Goal: Navigation & Orientation: Find specific page/section

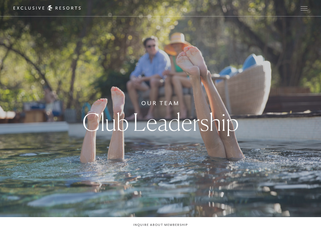
scroll to position [1084, 0]
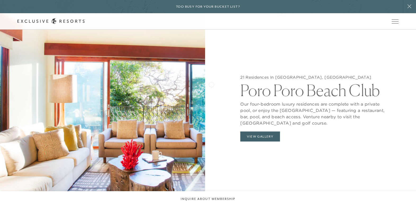
scroll to position [529, 0]
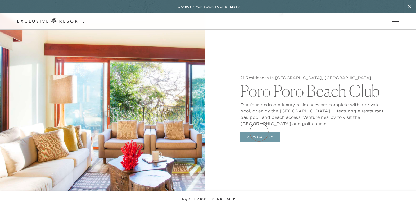
click at [259, 132] on button "View Gallery" at bounding box center [260, 137] width 40 height 10
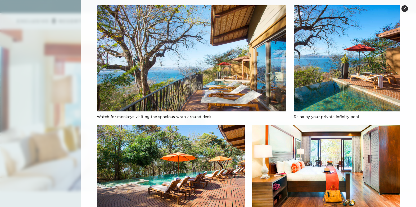
scroll to position [0, 0]
